Goal: Information Seeking & Learning: Find specific fact

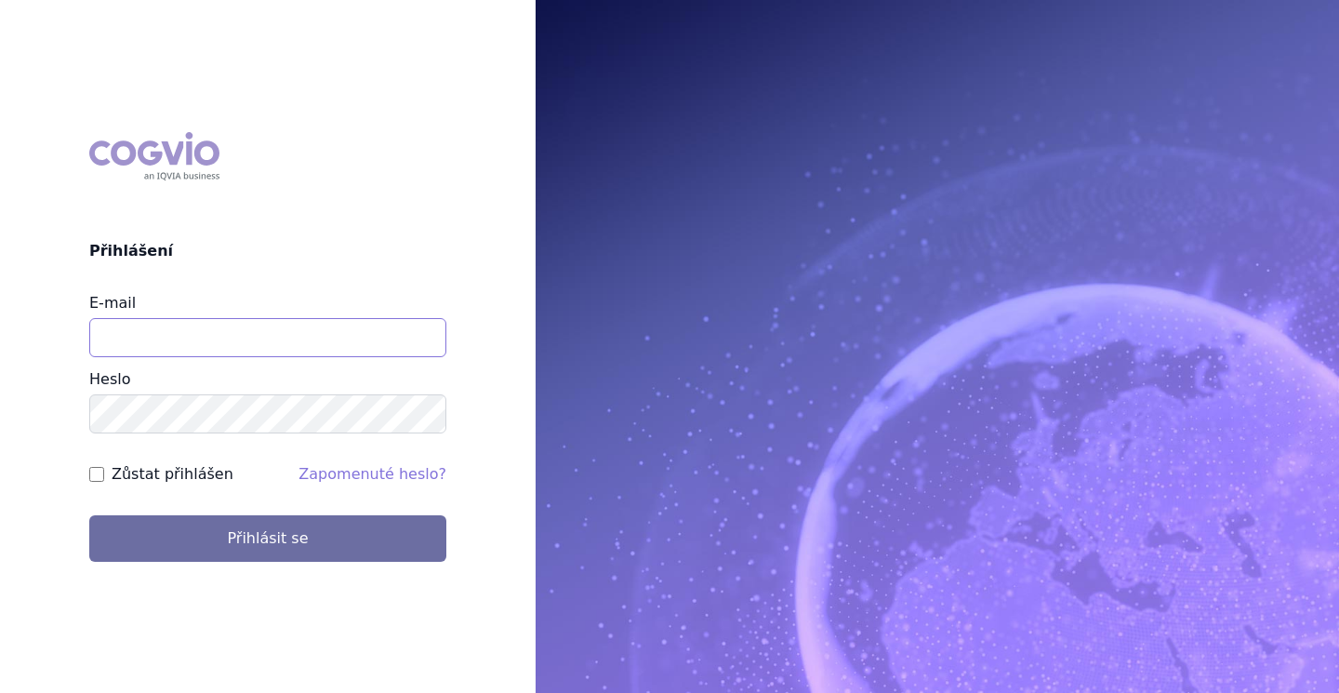
type input "brectan@vzacna-onemocneni.cz"
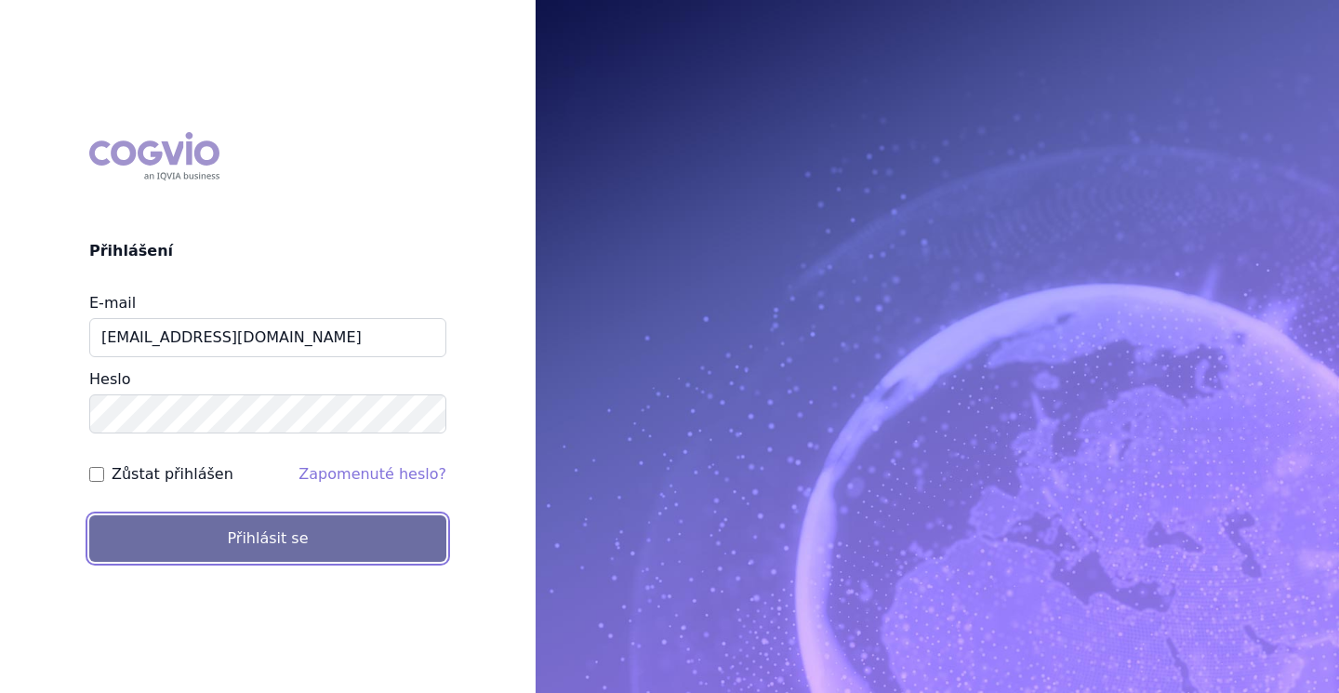
click at [303, 549] on button "Přihlásit se" at bounding box center [267, 538] width 357 height 47
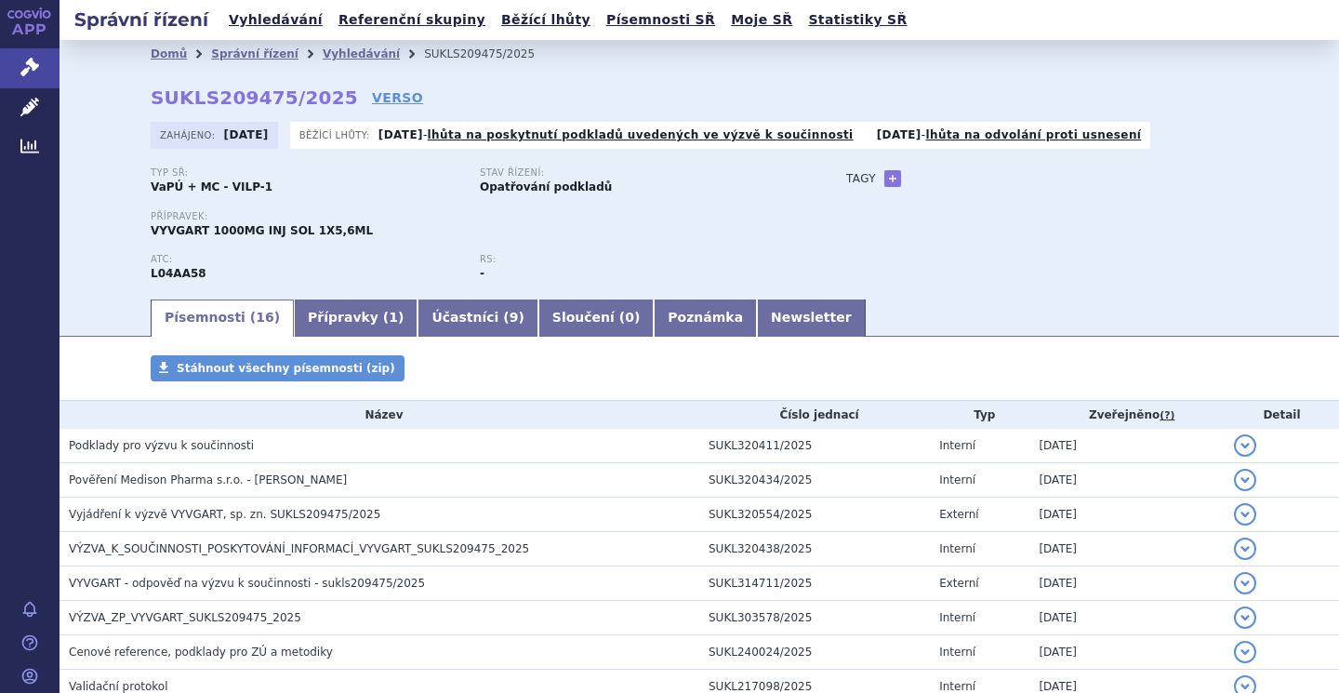
click at [326, 47] on link "Vyhledávání" at bounding box center [361, 53] width 77 height 13
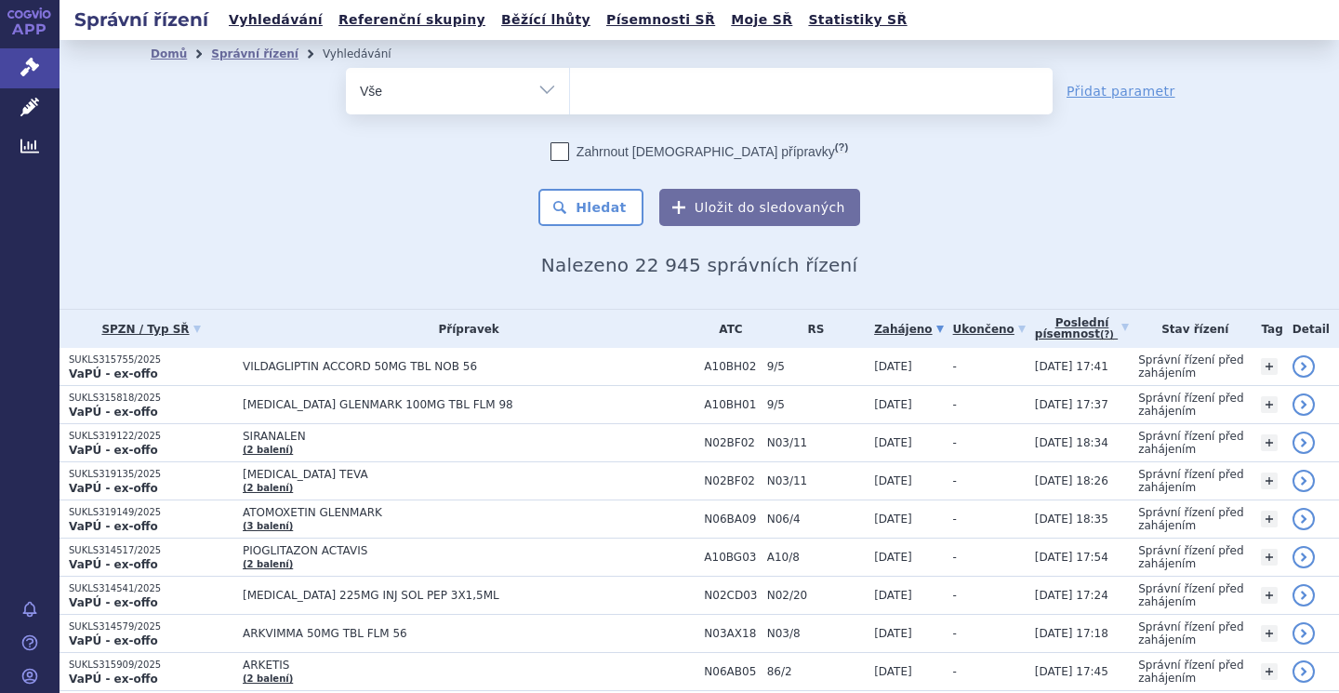
click at [535, 72] on select "Vše Spisová značka Typ SŘ Přípravek/SUKL kód Účastník/Držitel" at bounding box center [457, 89] width 223 height 42
select select "filter-procedure-type"
click at [346, 68] on select "Vše Spisová značka Typ SŘ Přípravek/SUKL kód Účastník/Držitel" at bounding box center [457, 89] width 223 height 42
click at [601, 100] on ul at bounding box center [811, 87] width 483 height 39
click at [570, 100] on select at bounding box center [569, 90] width 1 height 47
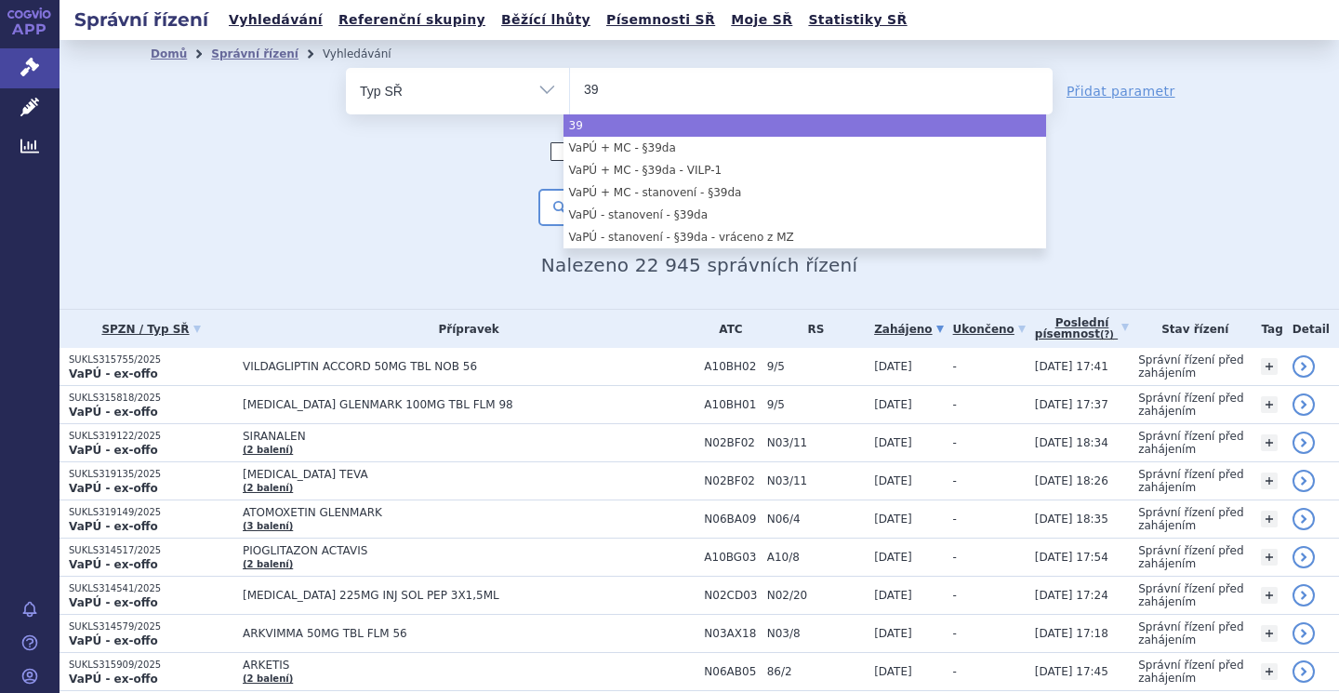
type input "39"
select select "39"
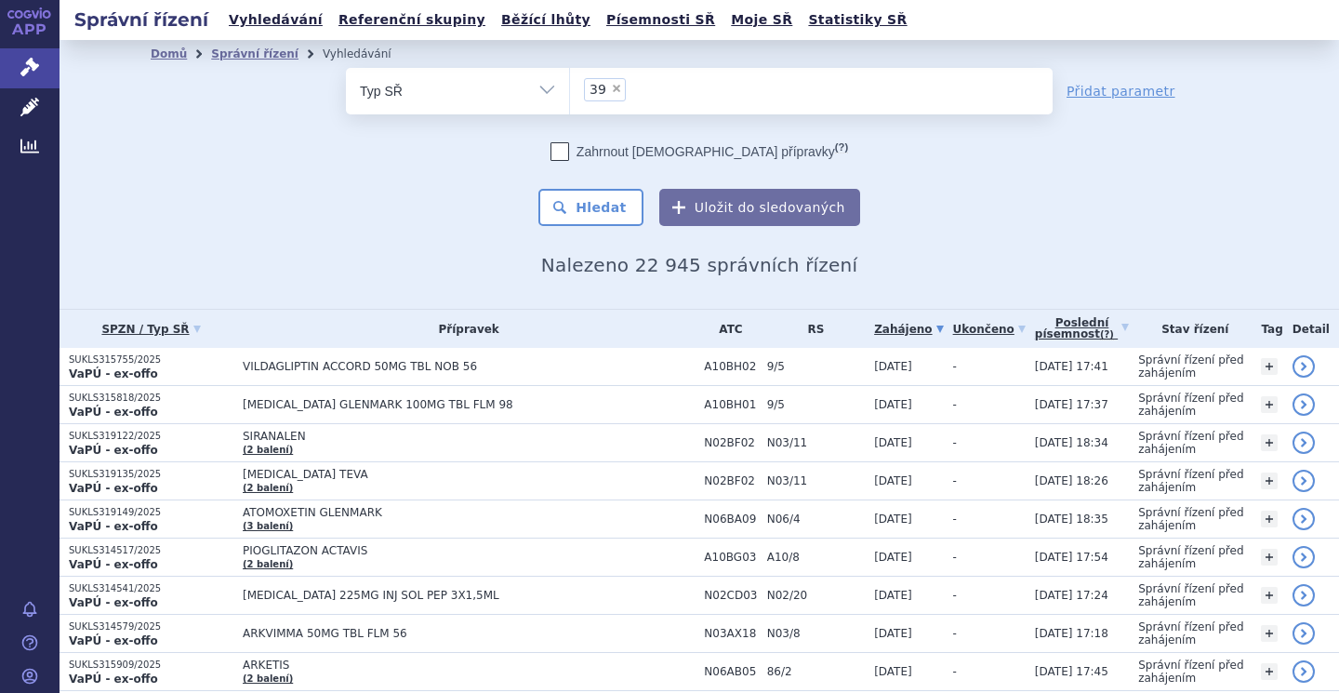
click at [590, 190] on button "Hledat" at bounding box center [591, 207] width 105 height 37
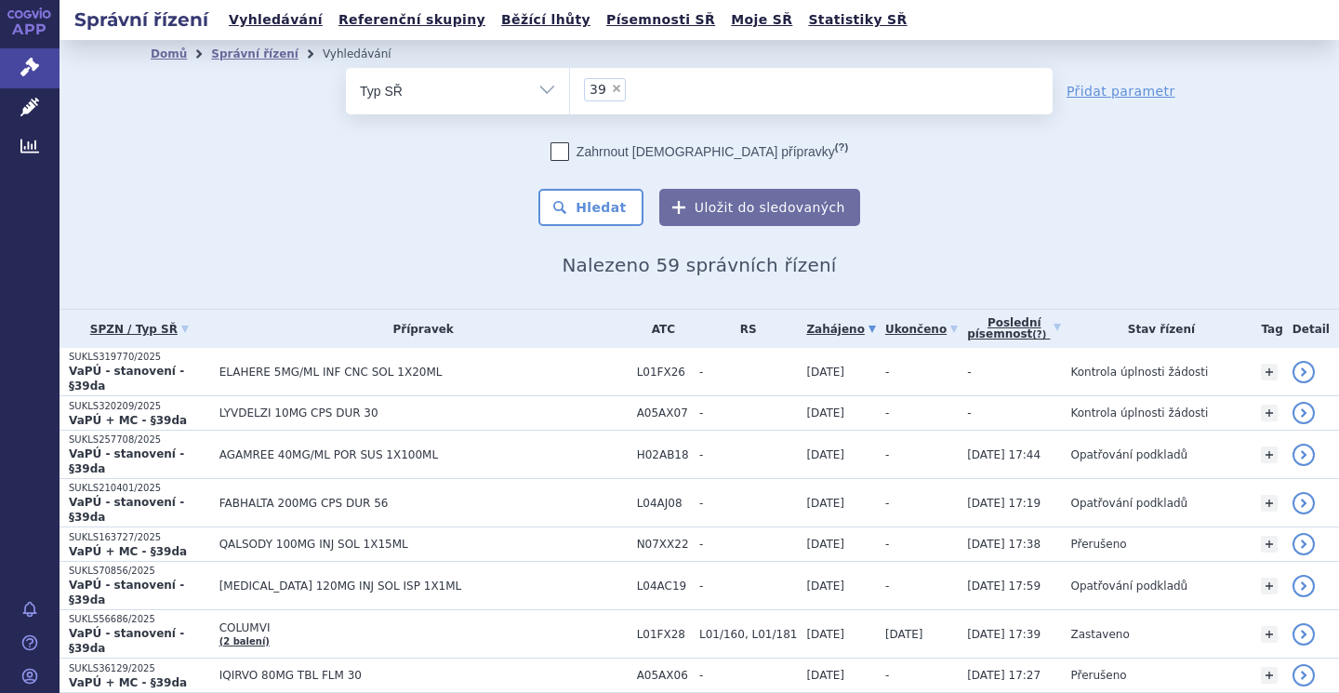
click at [246, 366] on span "ELAHERE 5MG/ML INF CNC SOL 1X20ML" at bounding box center [424, 372] width 408 height 13
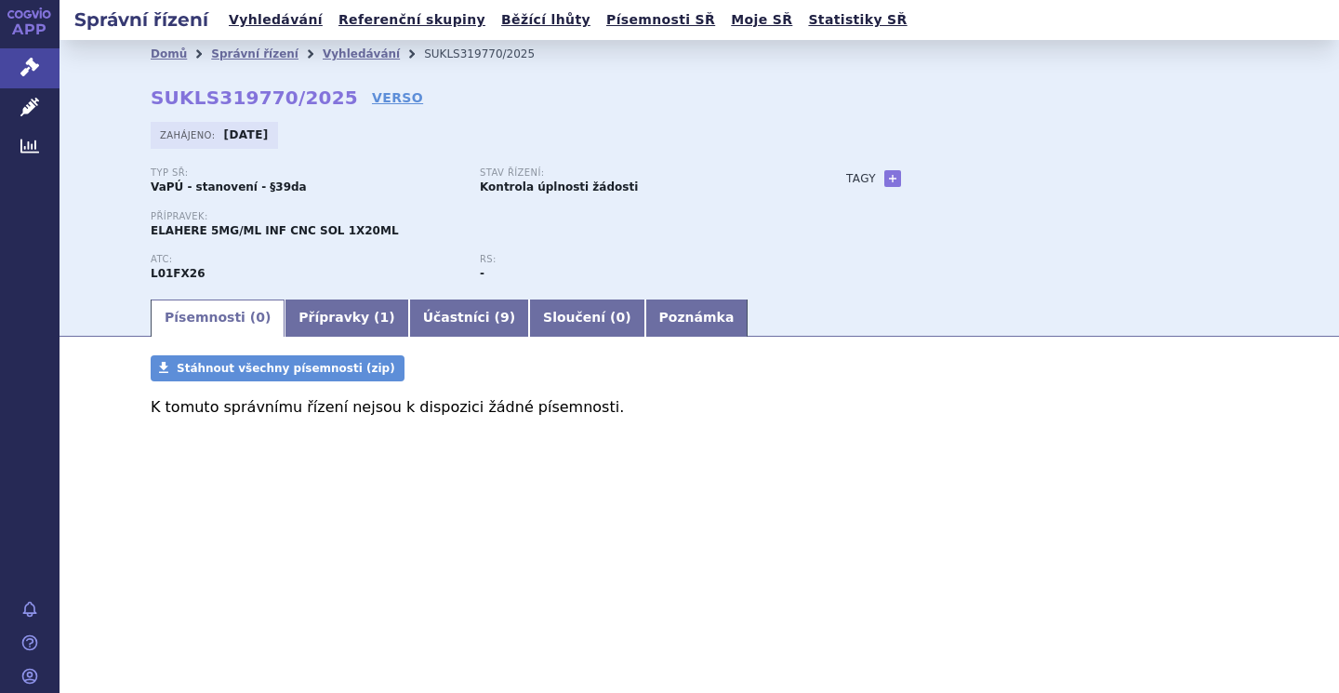
click at [433, 315] on link "Účastníci ( 9 )" at bounding box center [469, 318] width 120 height 37
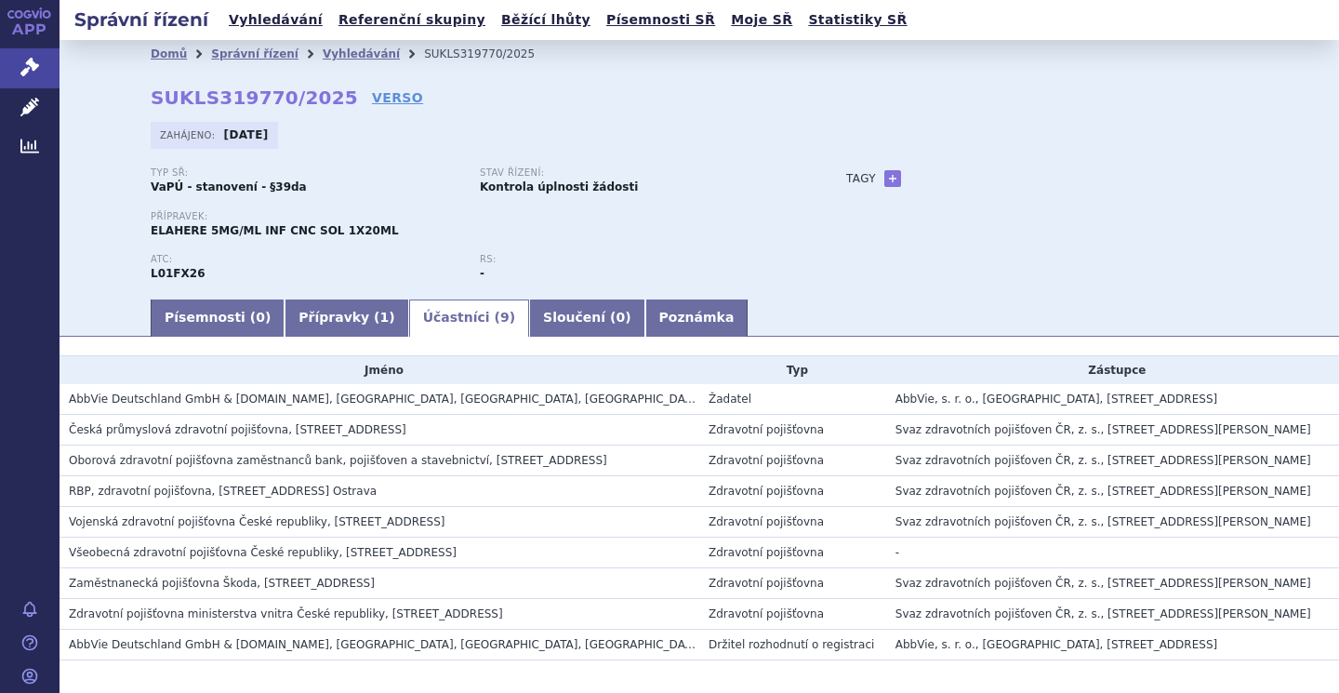
scroll to position [79, 0]
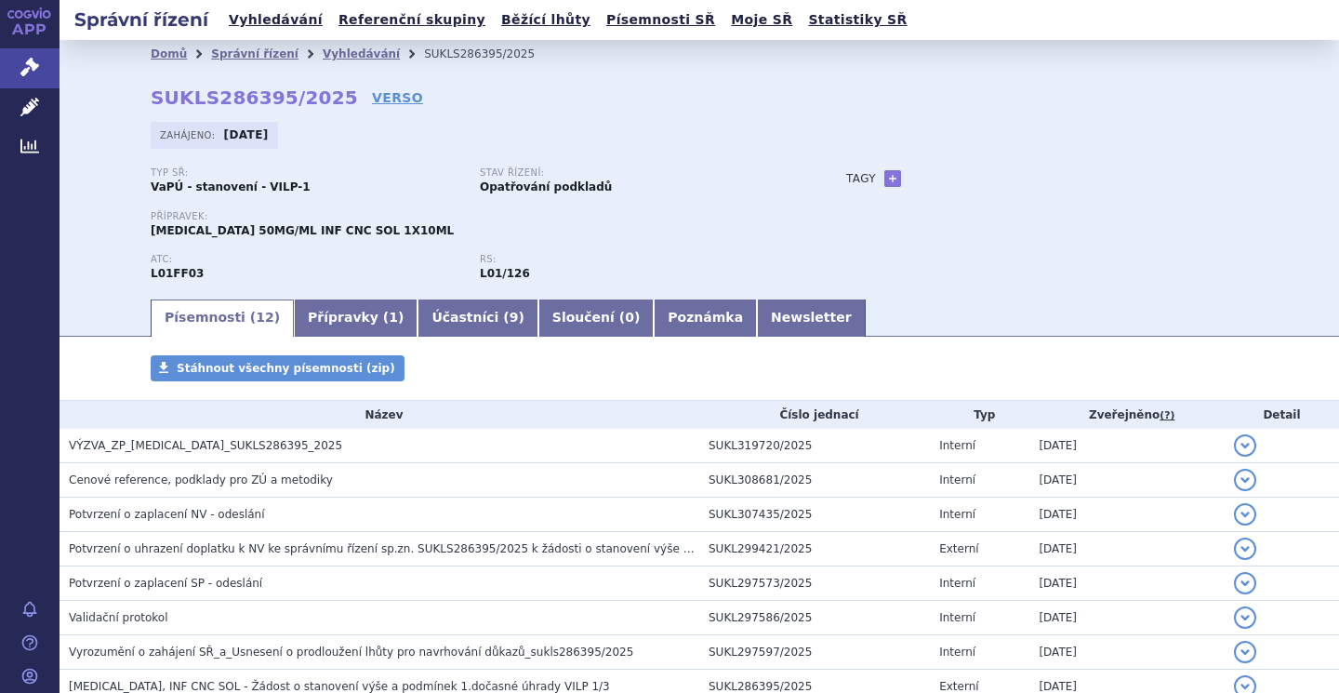
click at [337, 50] on link "Vyhledávání" at bounding box center [361, 53] width 77 height 13
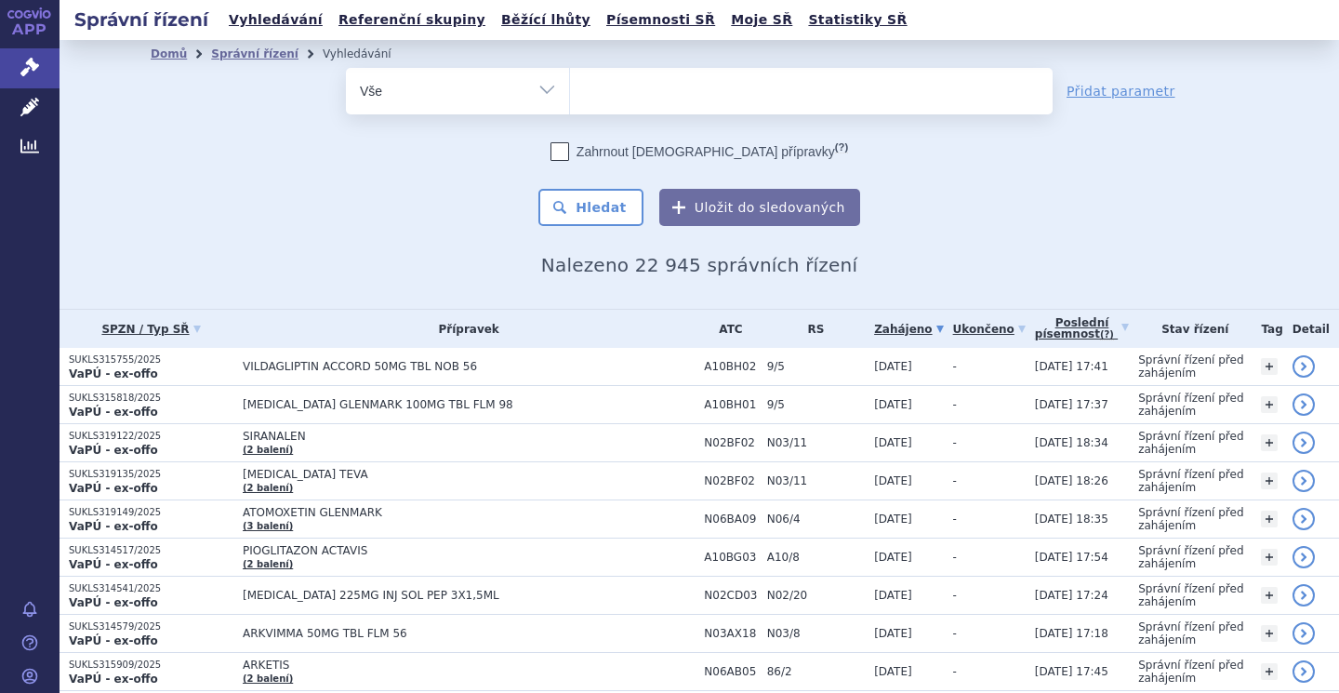
click at [538, 99] on select "Vše Spisová značka Typ SŘ Přípravek/SUKL kód Účastník/Držitel" at bounding box center [457, 89] width 223 height 42
select select "filter-procedure-type"
click at [346, 68] on select "Vše Spisová značka Typ SŘ Přípravek/SUKL kód Účastník/Držitel" at bounding box center [457, 89] width 223 height 42
click at [600, 91] on ul at bounding box center [811, 87] width 483 height 39
click at [570, 91] on select at bounding box center [569, 90] width 1 height 47
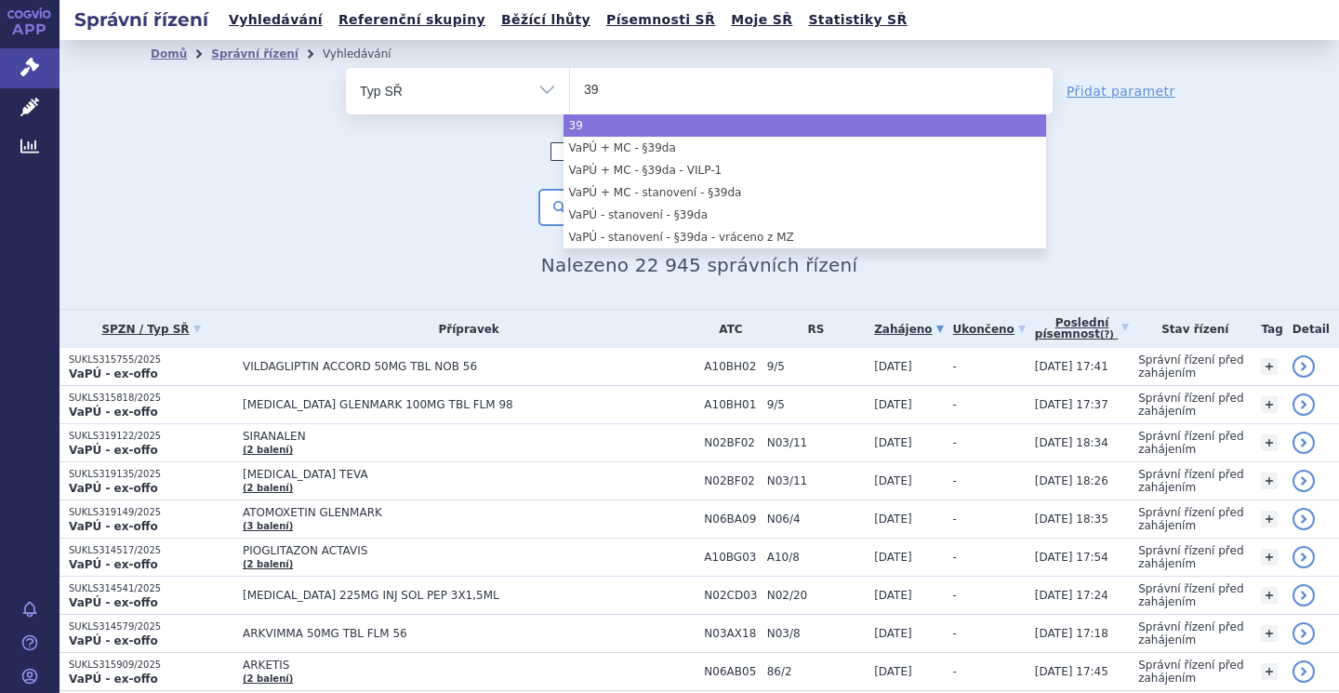
type input "39"
select select "39"
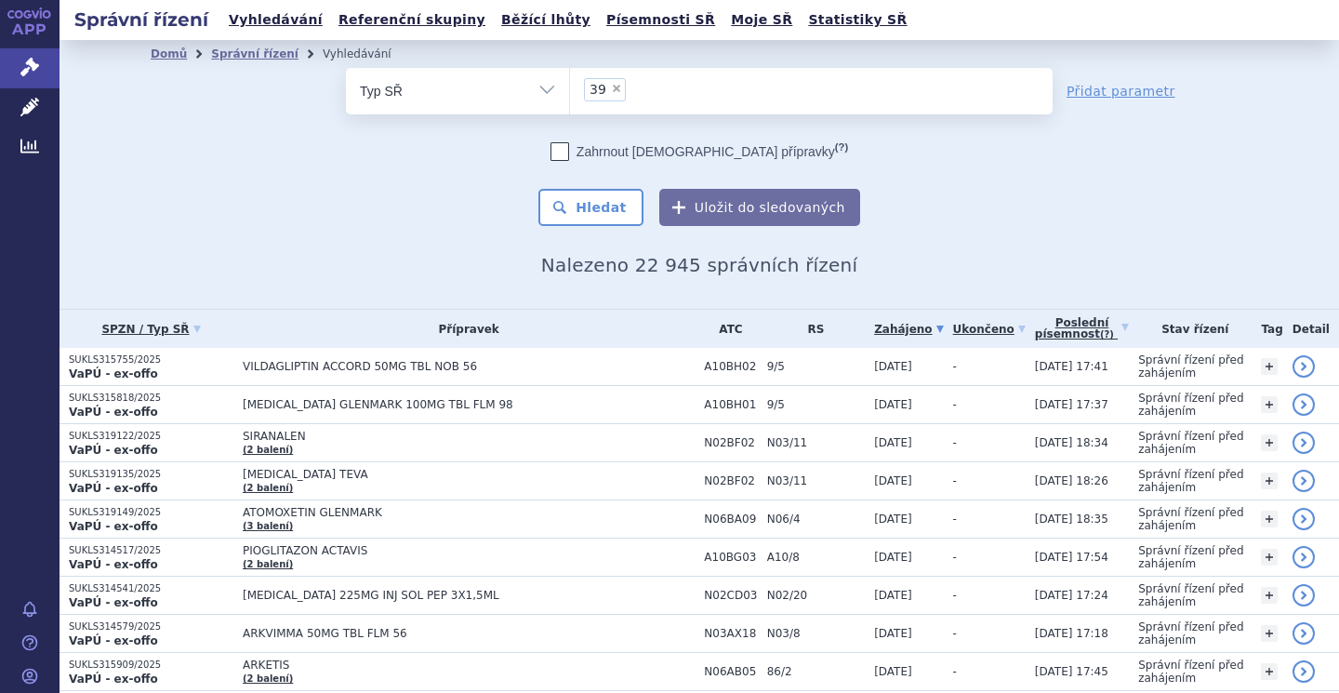
click at [581, 209] on button "Hledat" at bounding box center [591, 207] width 105 height 37
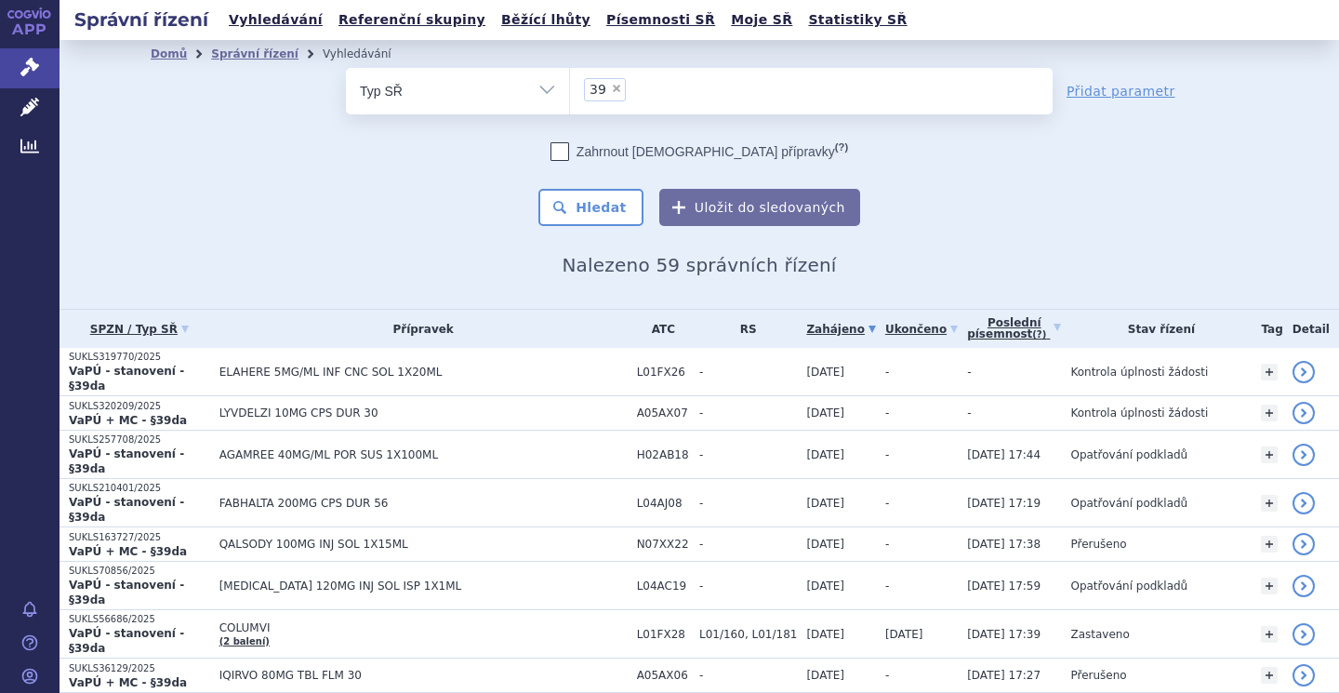
click at [303, 366] on span "ELAHERE 5MG/ML INF CNC SOL 1X20ML" at bounding box center [424, 372] width 408 height 13
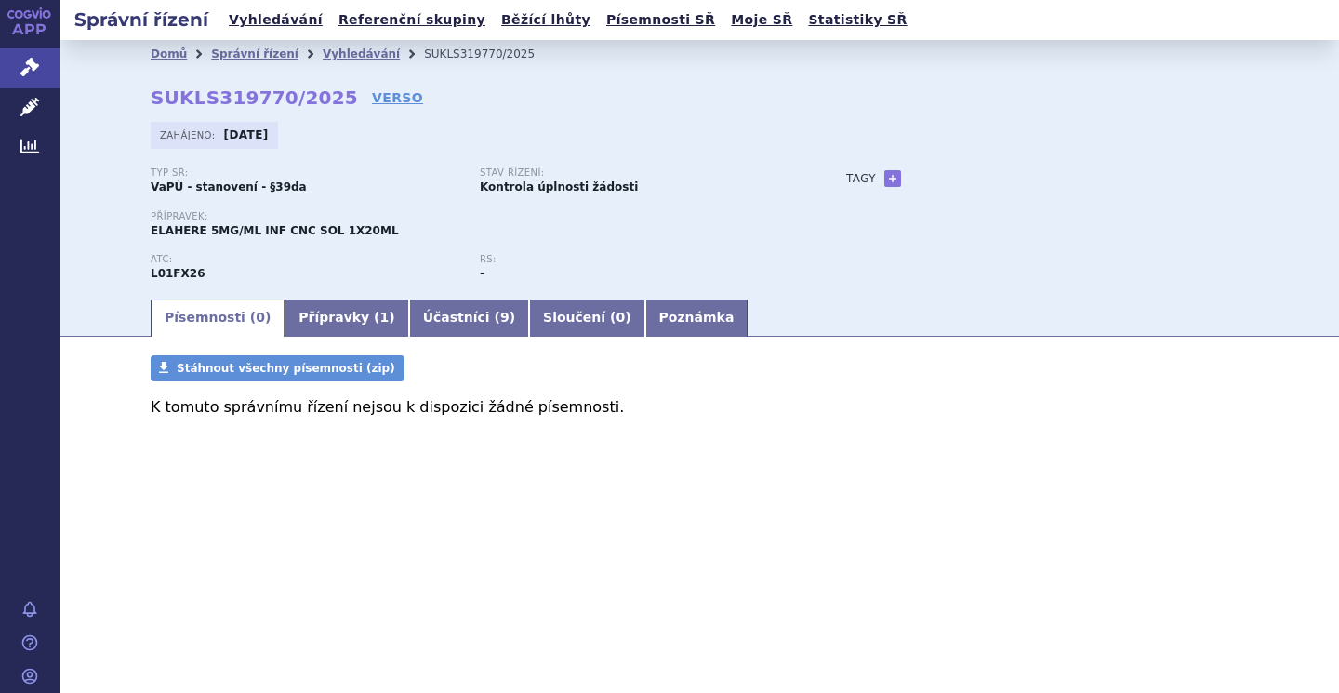
click at [443, 314] on link "Účastníci ( 9 )" at bounding box center [469, 318] width 120 height 37
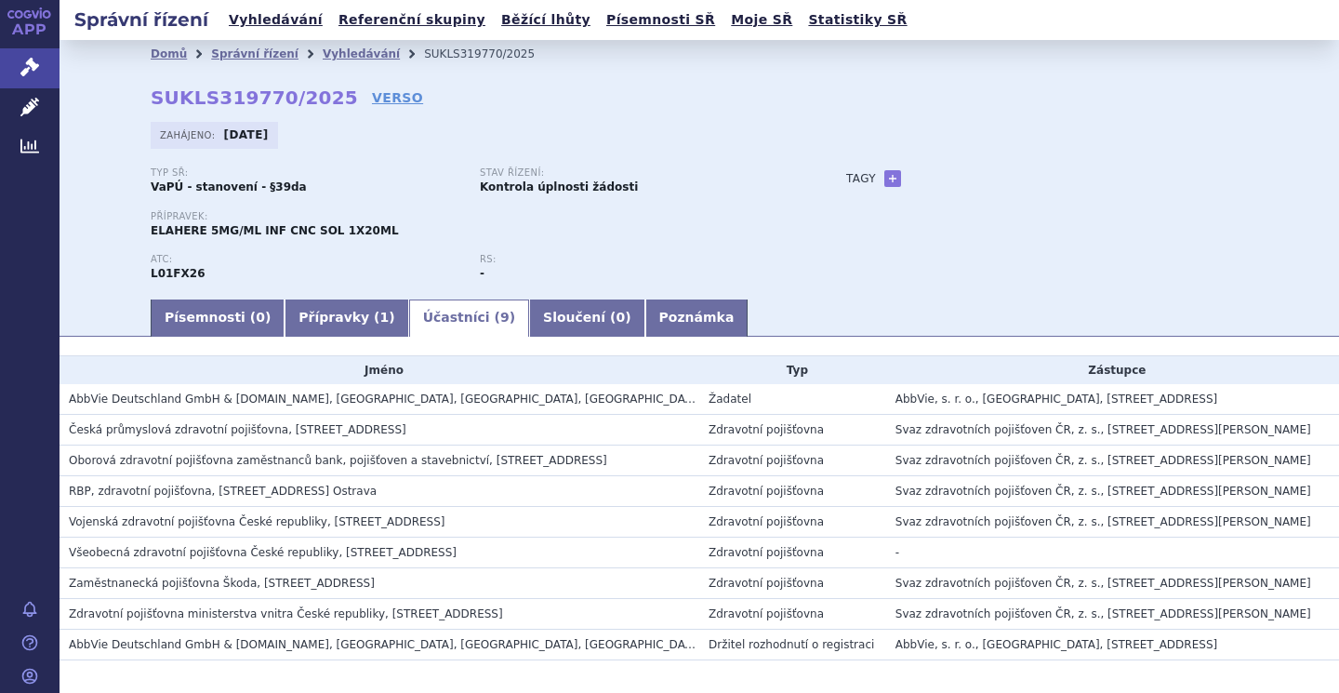
click at [310, 314] on link "Přípravky ( 1 )" at bounding box center [347, 318] width 124 height 37
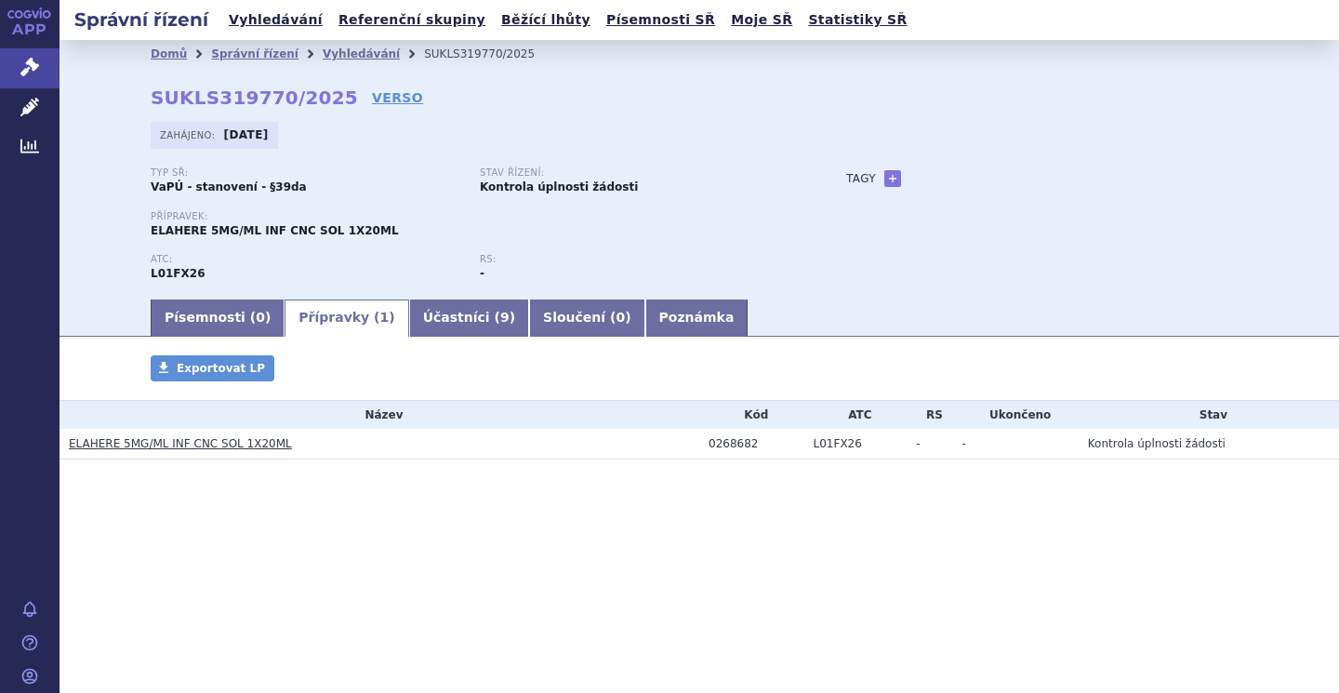
click at [204, 446] on link "ELAHERE 5MG/ML INF CNC SOL 1X20ML" at bounding box center [180, 443] width 223 height 13
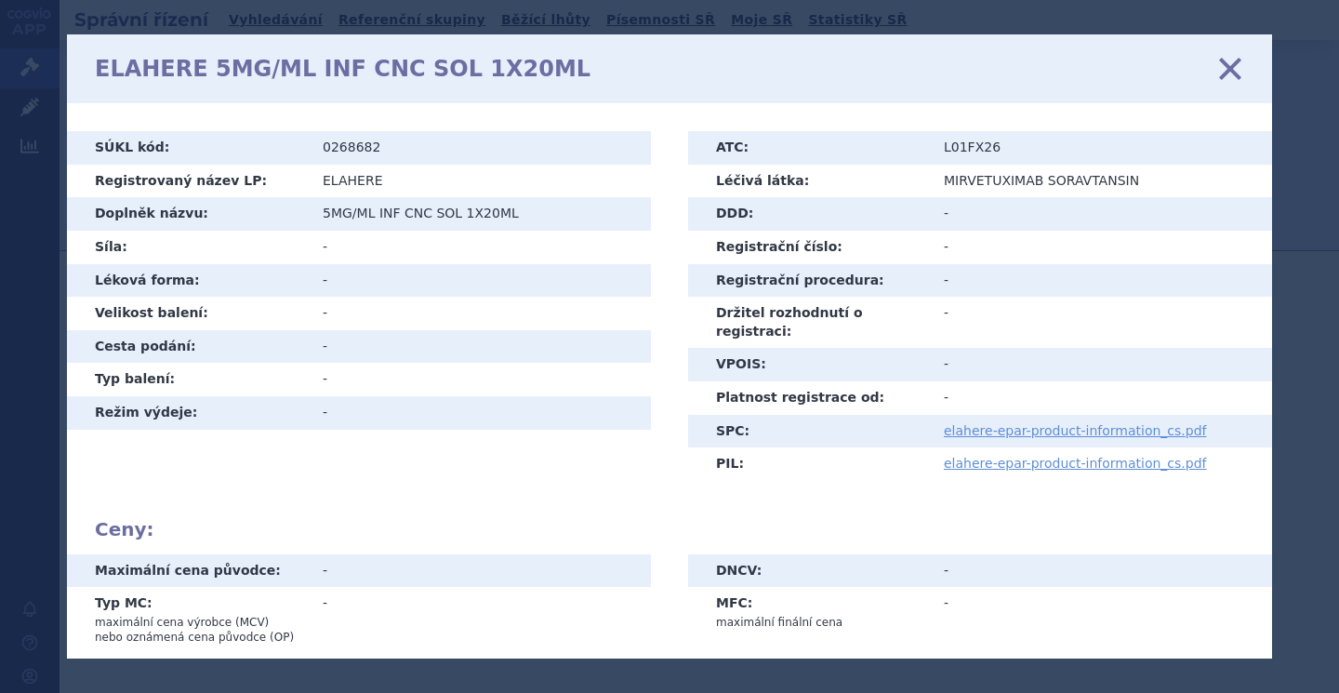
click at [1092, 423] on link "elahere-epar-product-information_cs.pdf" at bounding box center [1075, 430] width 263 height 15
